Goal: Task Accomplishment & Management: Complete application form

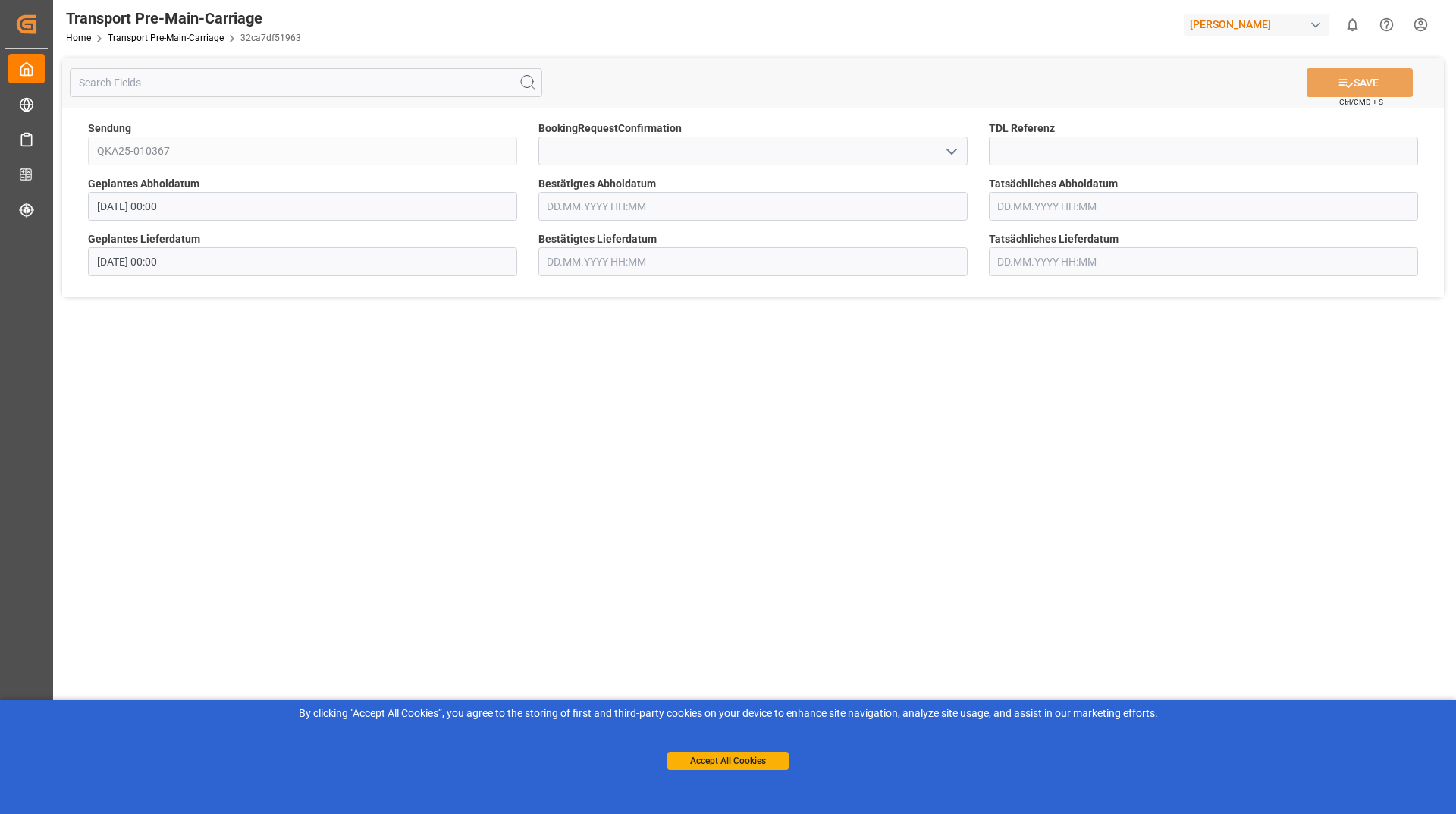
click at [959, 144] on icon "open menu" at bounding box center [951, 152] width 18 height 18
click at [873, 199] on div "Yes" at bounding box center [753, 184] width 428 height 34
type input "Yes"
drag, startPoint x: 1358, startPoint y: 91, endPoint x: 1330, endPoint y: 97, distance: 28.6
click at [1354, 92] on button "SAVE" at bounding box center [1360, 83] width 106 height 29
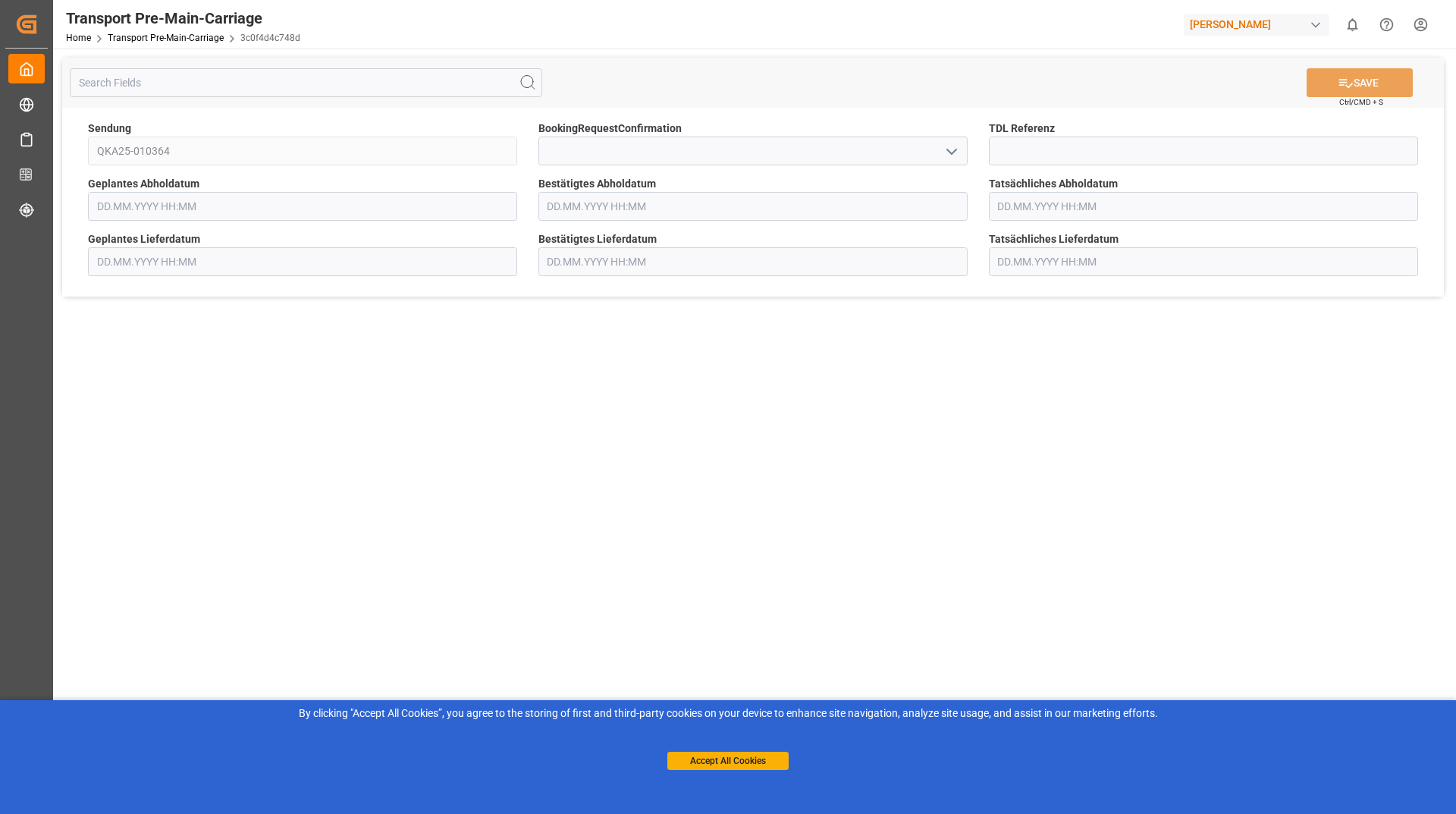
type input "[DATE] 00:00"
click at [952, 143] on icon "open menu" at bounding box center [951, 152] width 18 height 18
click at [933, 198] on div "Yes" at bounding box center [753, 184] width 428 height 34
type input "Yes"
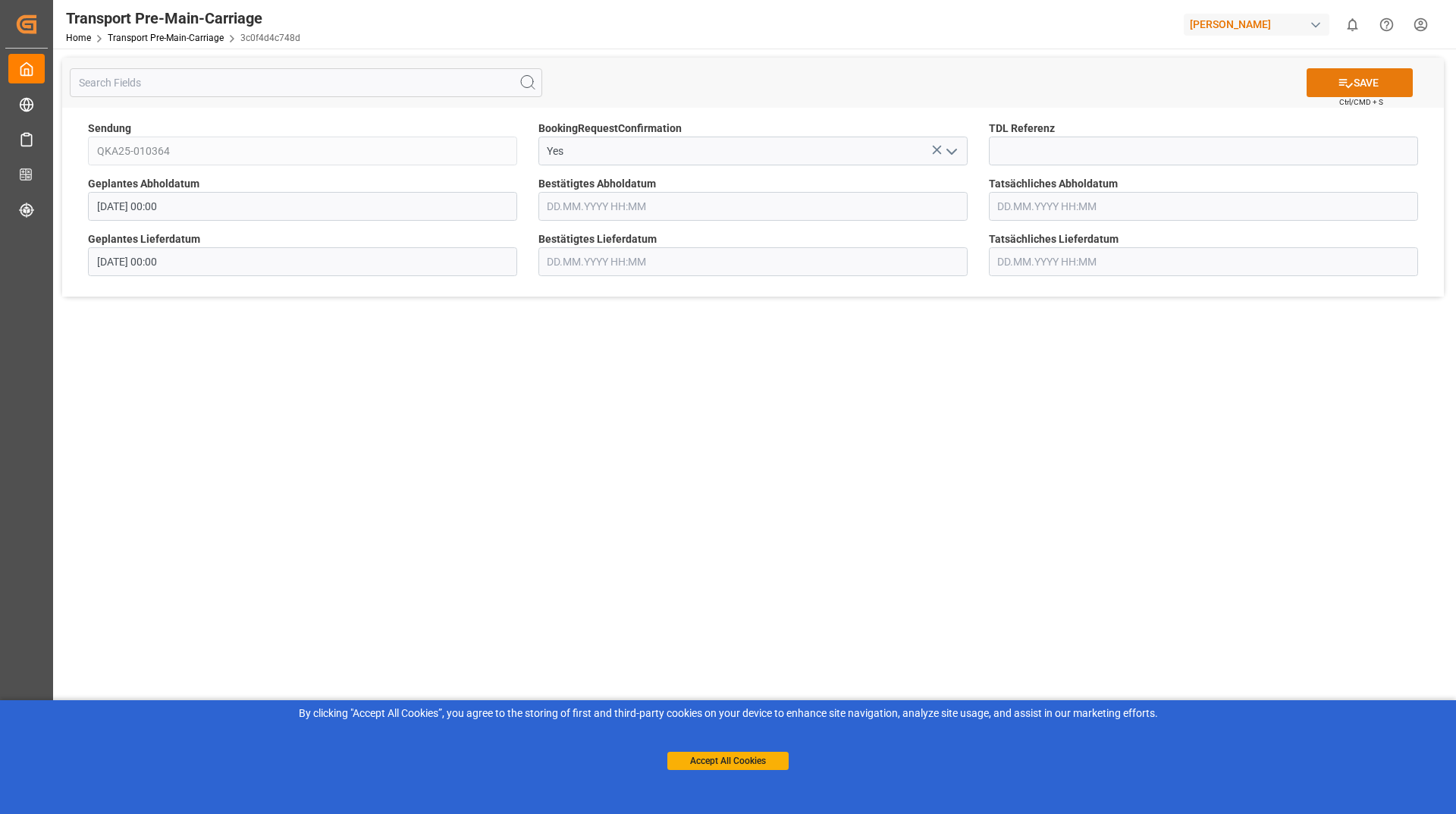
click at [1345, 77] on icon at bounding box center [1346, 83] width 16 height 16
click at [937, 146] on input at bounding box center [753, 151] width 429 height 29
click at [941, 152] on button "open menu" at bounding box center [949, 151] width 22 height 23
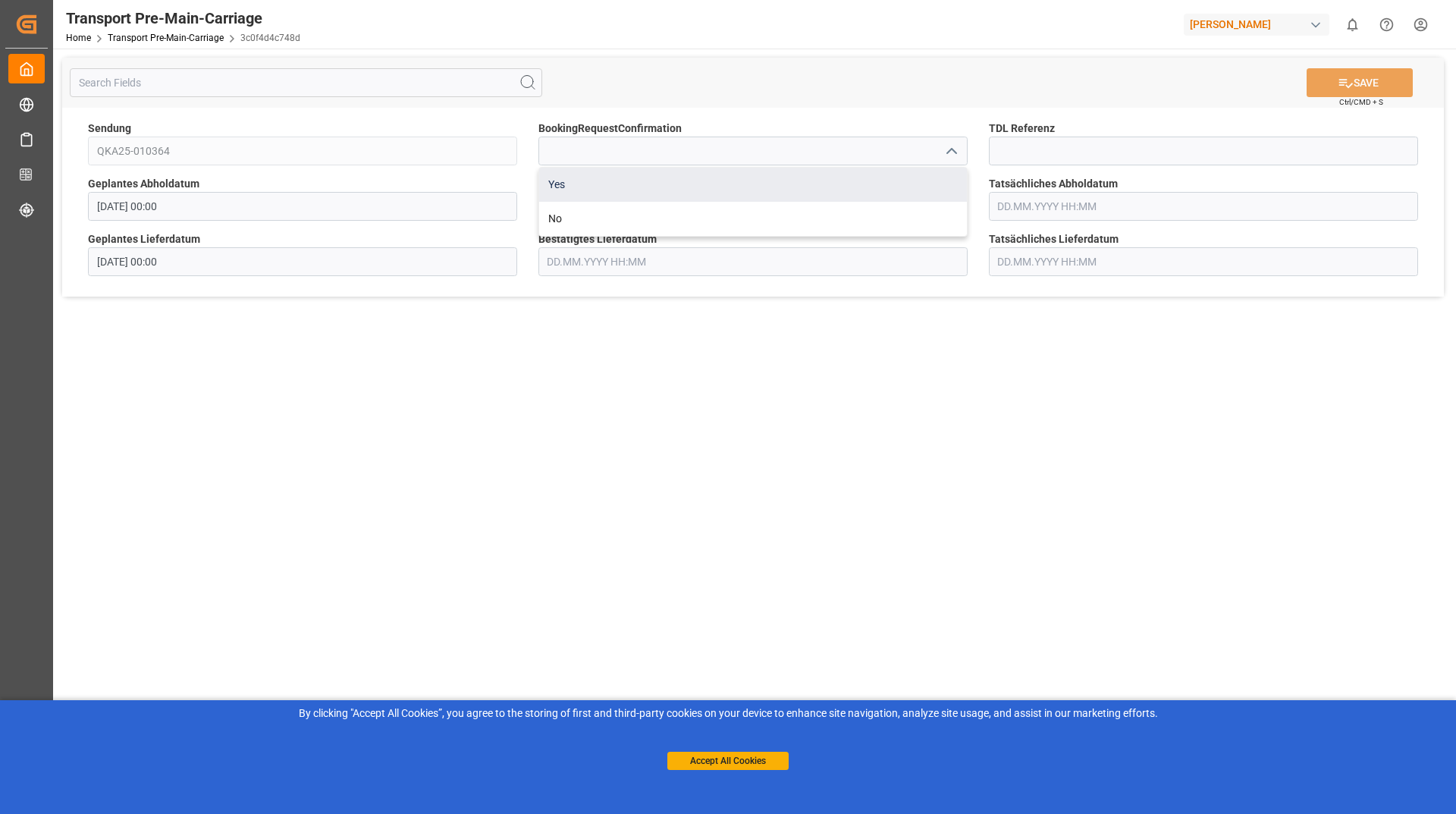
click at [735, 174] on div "Yes" at bounding box center [753, 184] width 428 height 34
type input "Yes"
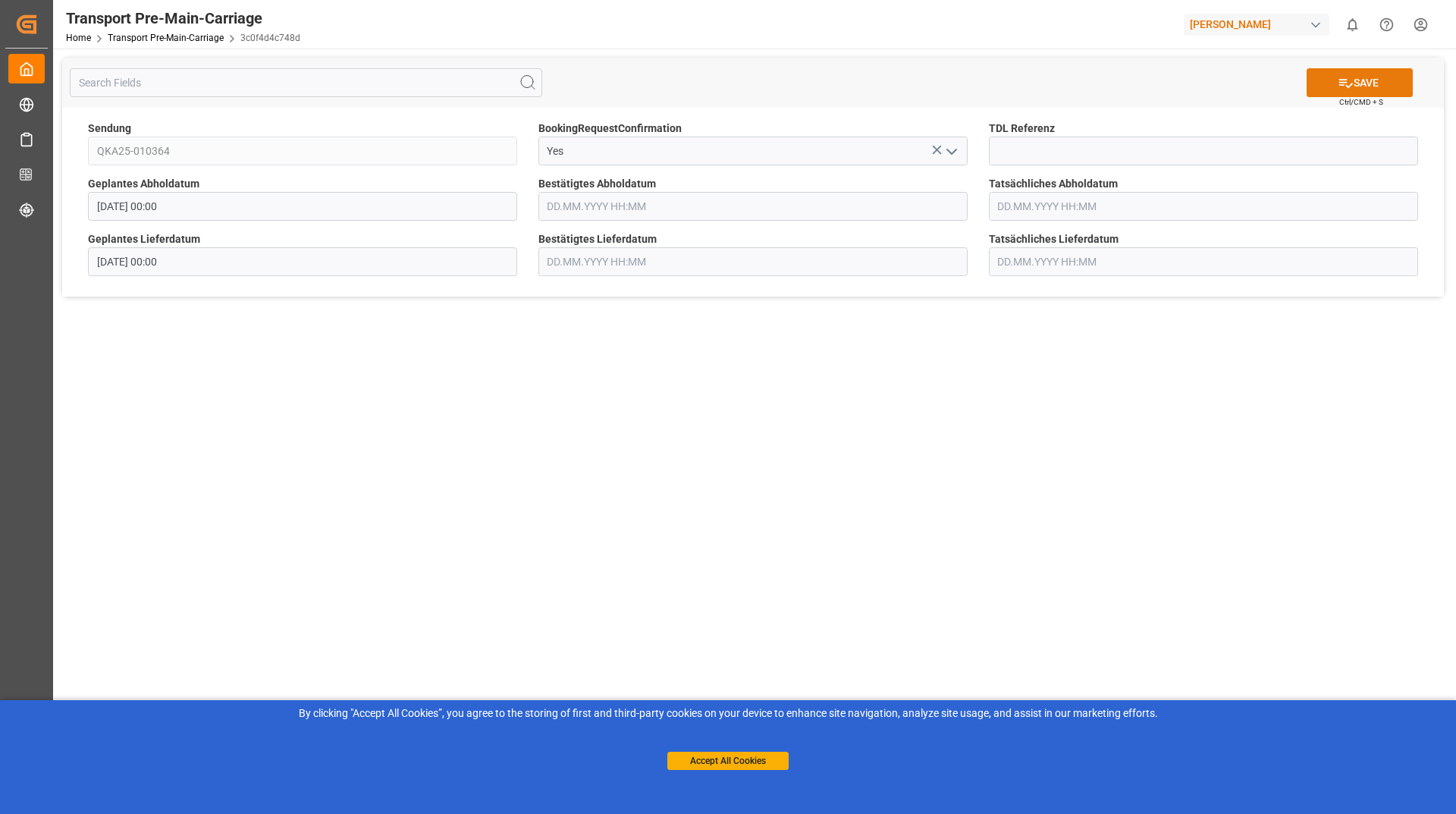
click at [1400, 85] on button "SAVE" at bounding box center [1360, 83] width 106 height 29
click at [963, 152] on input at bounding box center [753, 151] width 429 height 29
click at [956, 154] on icon "open menu" at bounding box center [951, 152] width 18 height 18
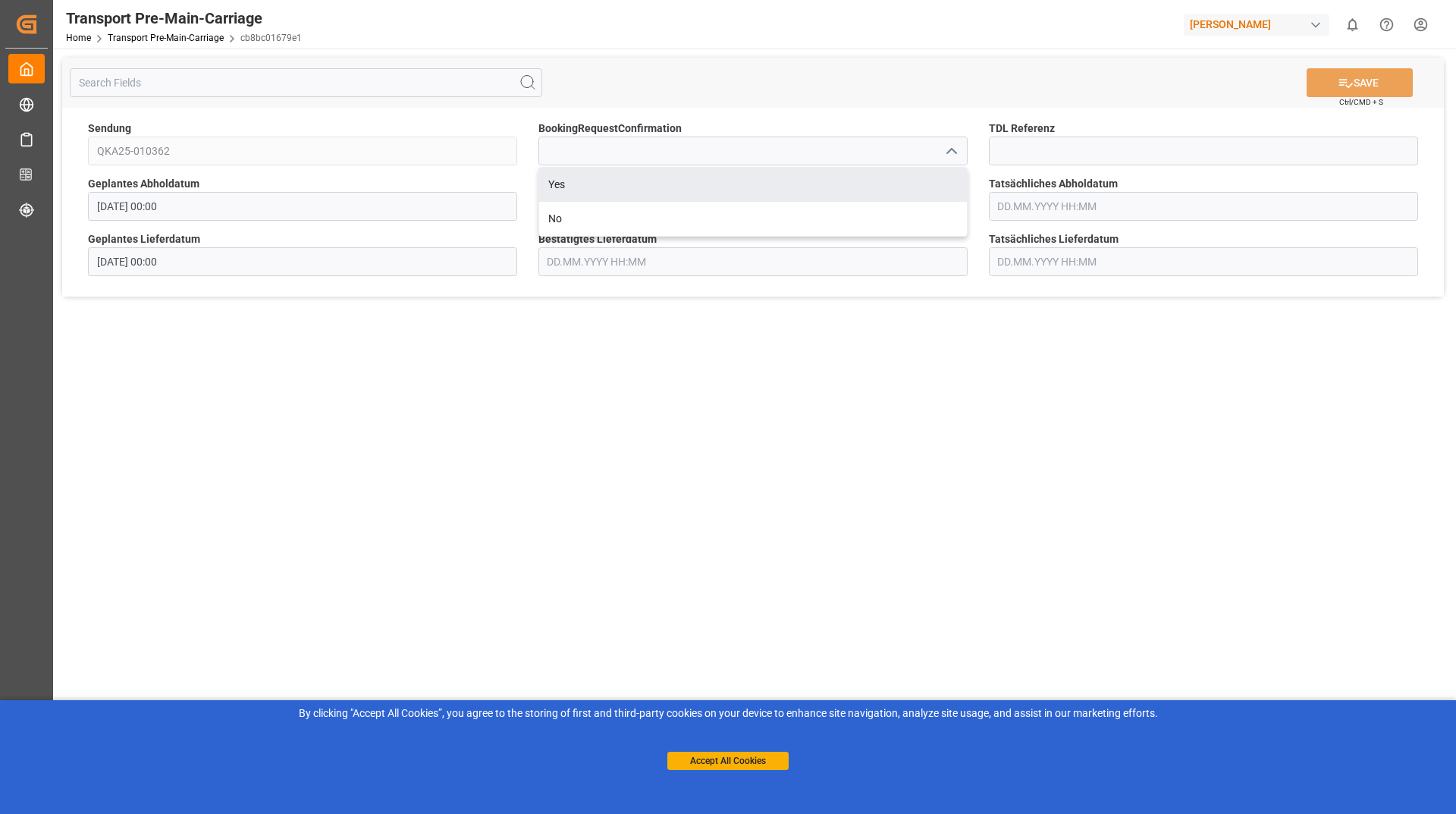
drag, startPoint x: 718, startPoint y: 183, endPoint x: 728, endPoint y: 182, distance: 10.0
click at [718, 184] on div "Yes" at bounding box center [753, 184] width 428 height 34
type input "Yes"
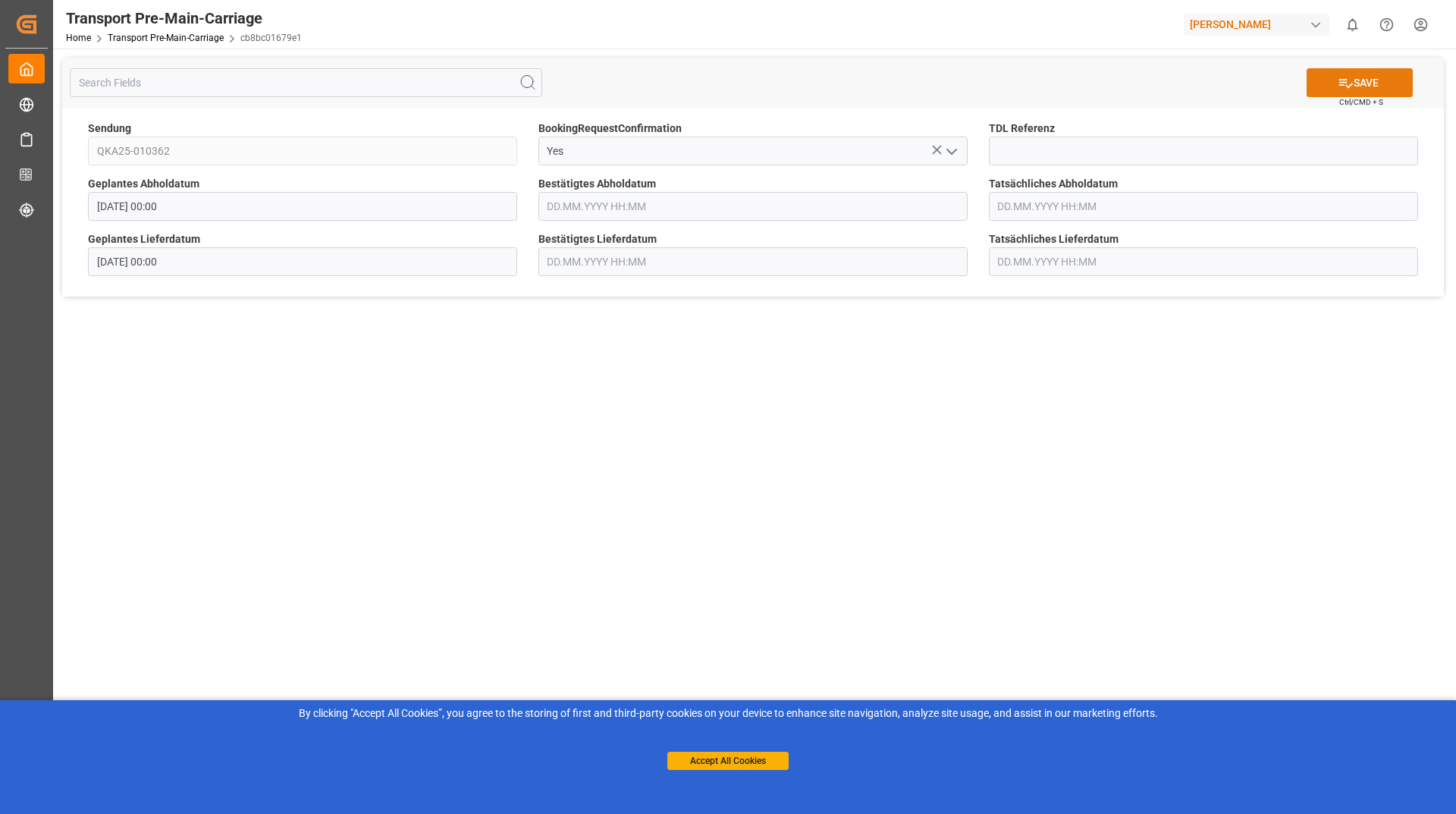
click at [1344, 79] on icon at bounding box center [1346, 83] width 14 height 9
